Goal: Task Accomplishment & Management: Manage account settings

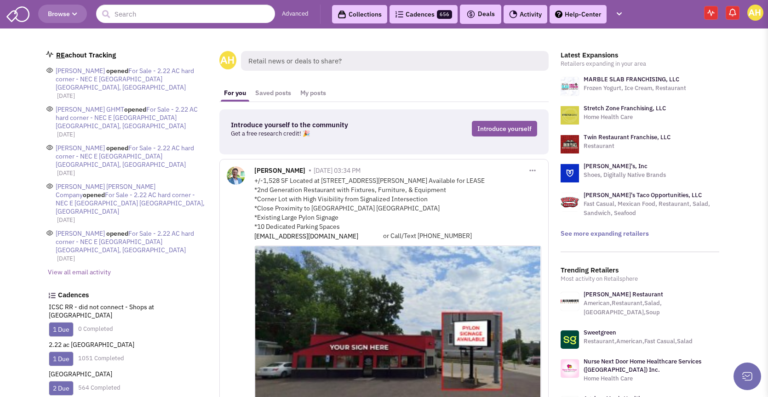
click at [441, 10] on link "Cadences 656" at bounding box center [424, 14] width 68 height 18
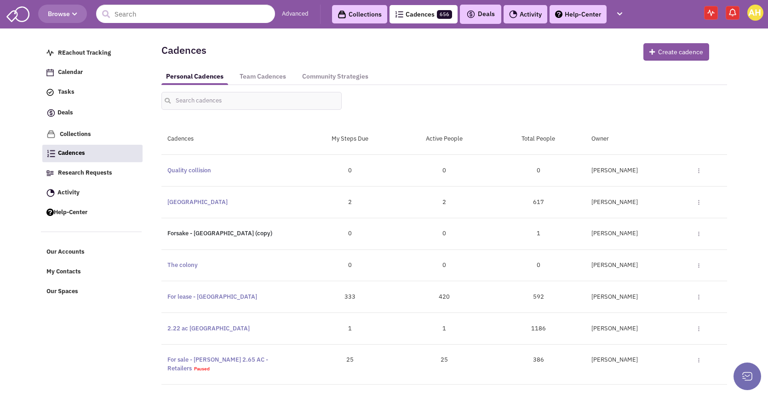
click at [204, 235] on link "Forsake - [GEOGRAPHIC_DATA] (copy)" at bounding box center [219, 234] width 105 height 8
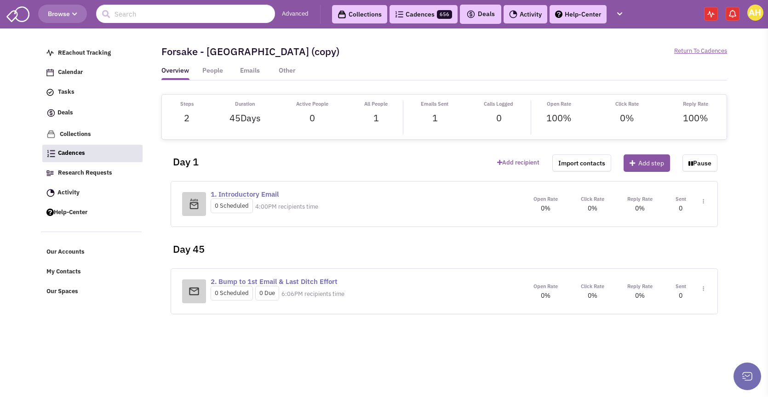
click at [241, 198] on link "1. Introductory Email" at bounding box center [245, 194] width 68 height 9
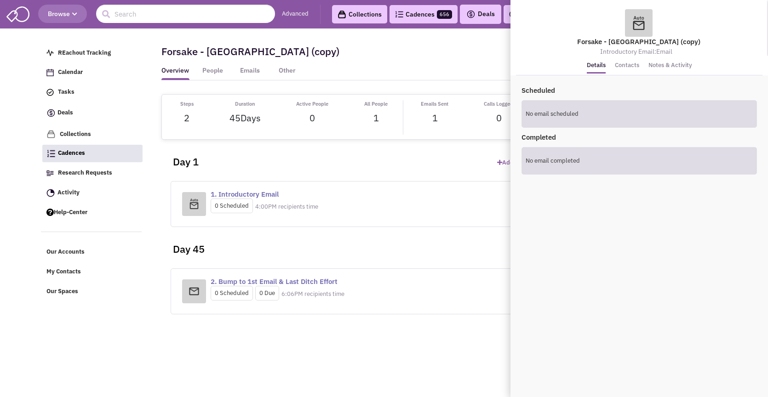
click at [289, 250] on div "Day 45" at bounding box center [444, 245] width 557 height 37
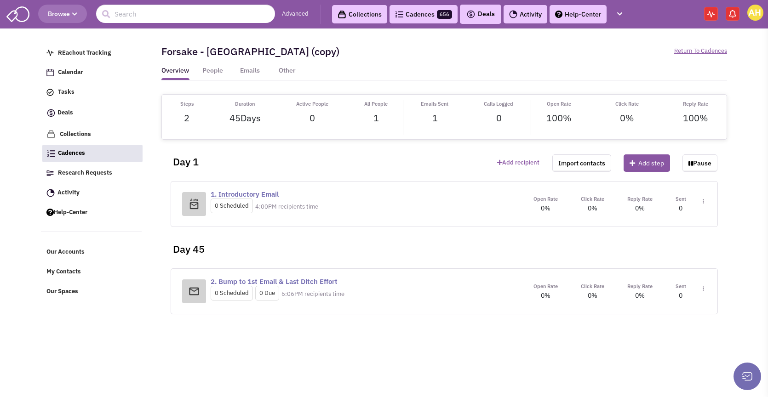
click at [705, 202] on div "Open Rate 0% Click Rate 0% Reply Rate 0% Sent Toggle Dropdown Step settings" at bounding box center [614, 204] width 184 height 19
click at [702, 204] on span "Toggle Dropdown" at bounding box center [701, 205] width 5 height 17
click at [679, 241] on link "Edit content" at bounding box center [676, 243] width 73 height 17
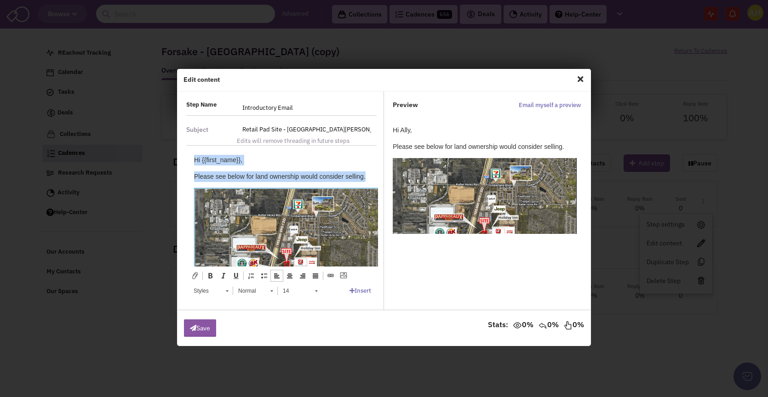
drag, startPoint x: 365, startPoint y: 176, endPoint x: 189, endPoint y: 163, distance: 176.6
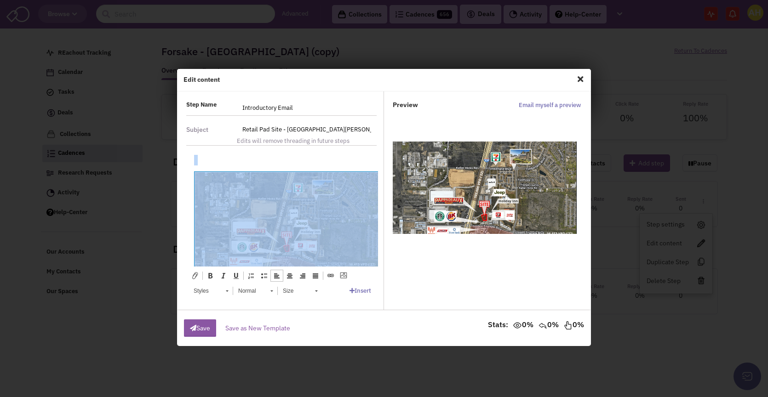
drag, startPoint x: 347, startPoint y: 222, endPoint x: 189, endPoint y: 69, distance: 220.2
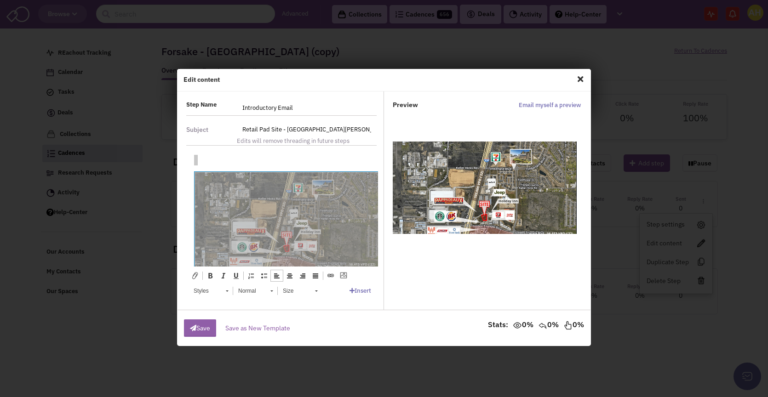
click at [198, 322] on button "Save" at bounding box center [200, 328] width 32 height 17
click at [578, 80] on span "Close" at bounding box center [581, 79] width 12 height 15
